Goal: Information Seeking & Learning: Learn about a topic

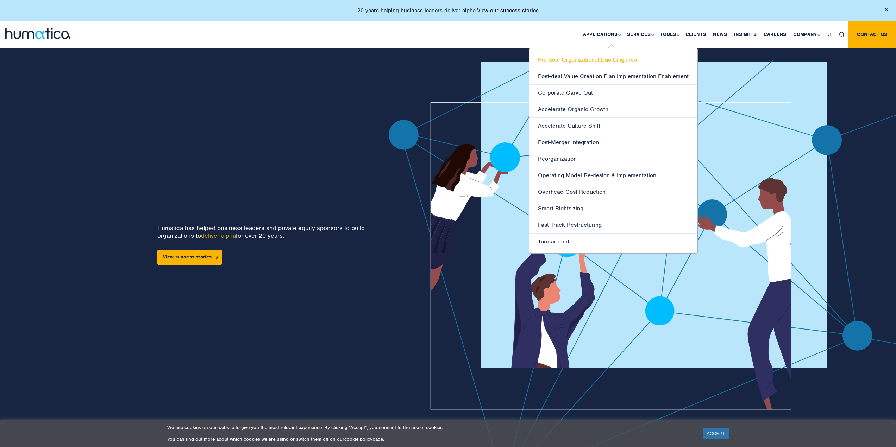
click at [621, 63] on link "Pre-deal Organizational Due Diligence" at bounding box center [613, 60] width 168 height 17
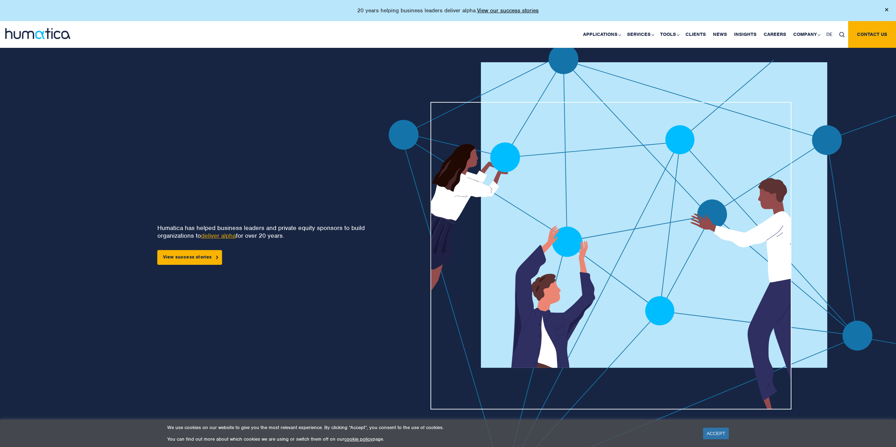
click at [296, 299] on div "Humatica has helped business leaders and private equity sponsors to build organ…" at bounding box center [179, 271] width 313 height 454
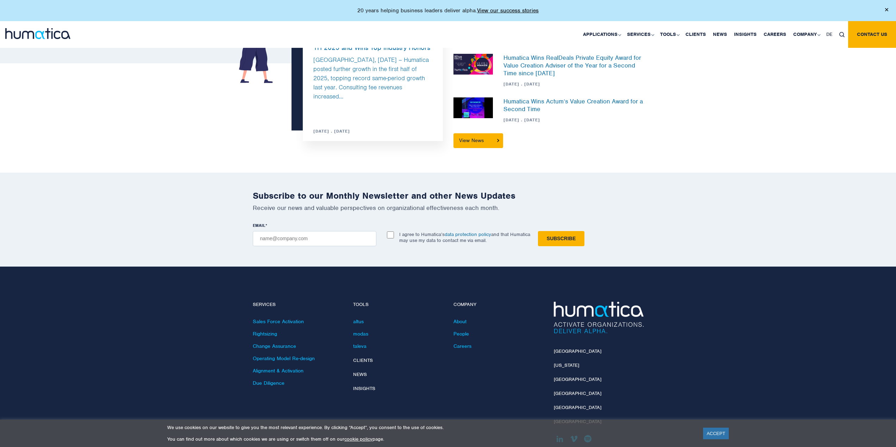
scroll to position [2076, 0]
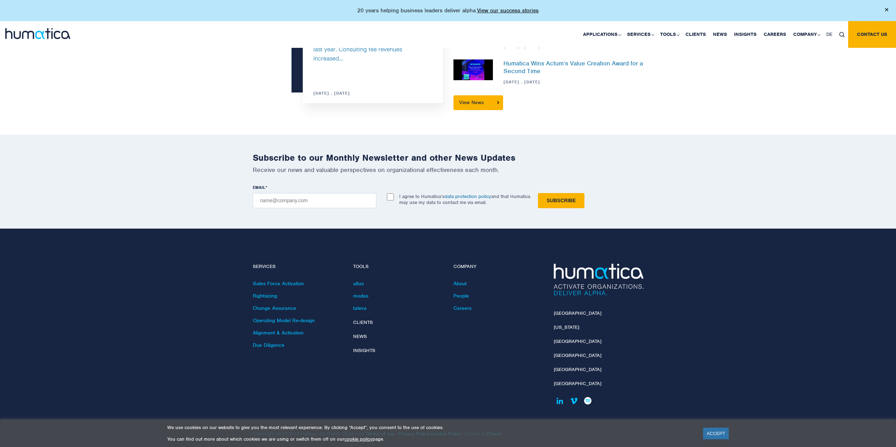
click at [589, 395] on link at bounding box center [588, 401] width 12 height 12
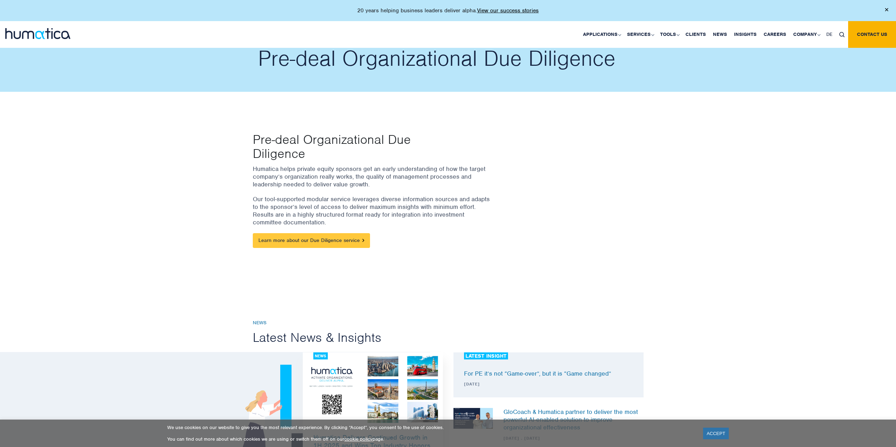
click at [334, 240] on link "Learn more about our Due Diligence service" at bounding box center [311, 240] width 117 height 15
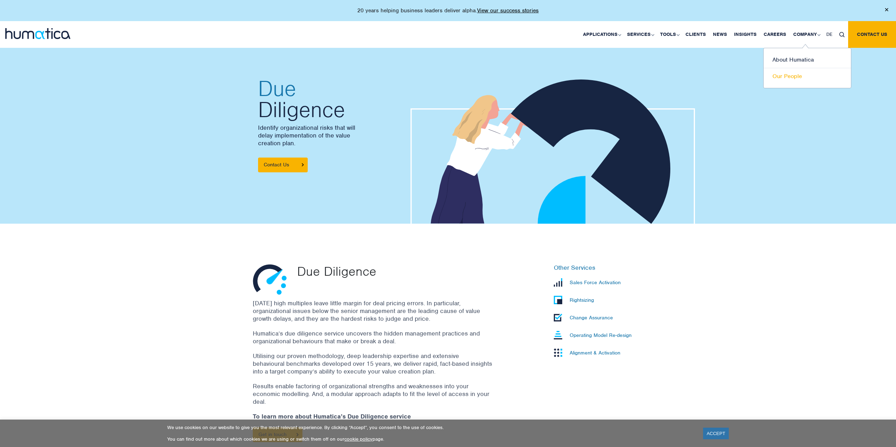
click at [788, 73] on link "Our People" at bounding box center [806, 76] width 87 height 16
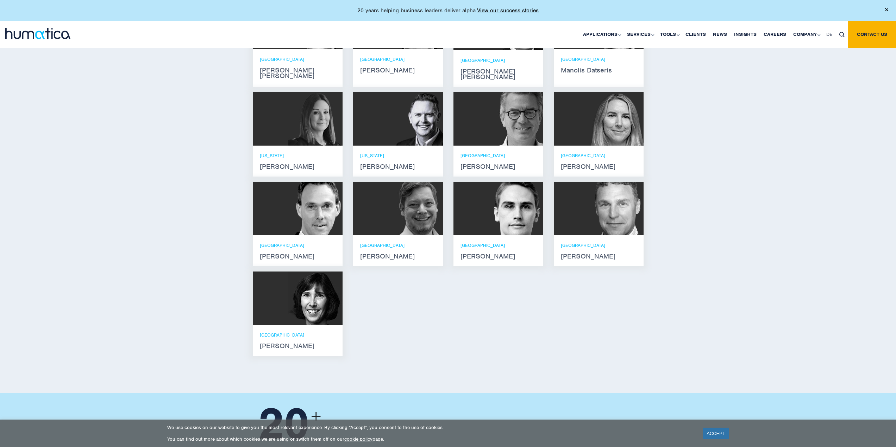
scroll to position [457, 0]
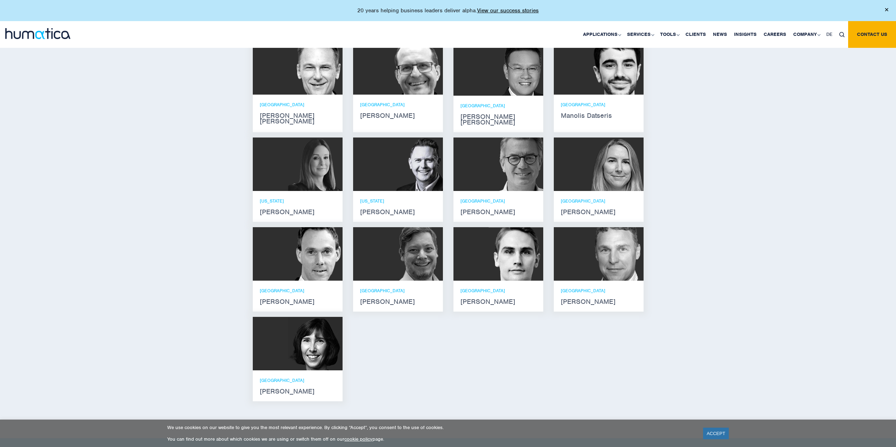
click at [277, 198] on p "NEW YORK" at bounding box center [298, 201] width 76 height 6
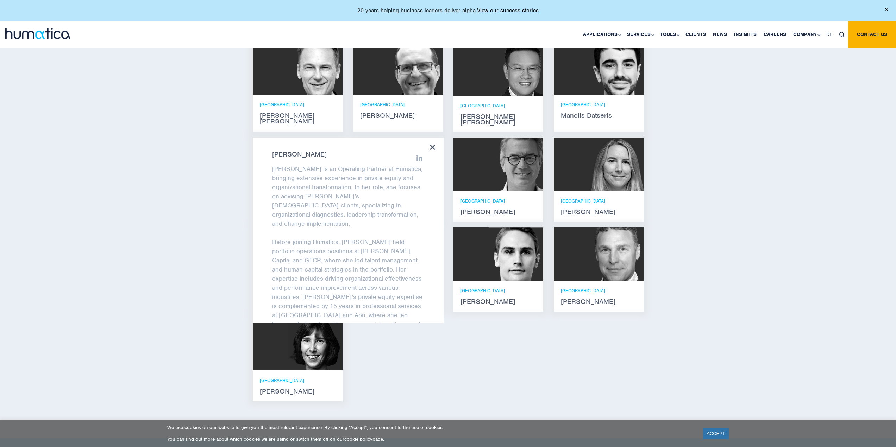
click at [415, 152] on strong "Melissa Mounce" at bounding box center [348, 155] width 152 height 6
click at [416, 155] on icon at bounding box center [419, 158] width 6 height 6
click at [204, 311] on div "Meet our leadership team Andros Payne He holds degrees in Electrical and Mechan…" at bounding box center [448, 212] width 896 height 454
click at [430, 145] on icon at bounding box center [432, 147] width 5 height 5
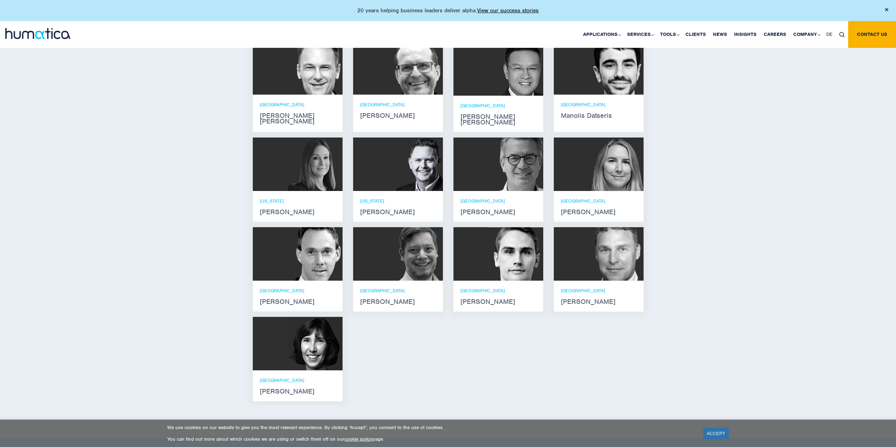
click at [411, 209] on strong "Russell Raath" at bounding box center [398, 212] width 76 height 6
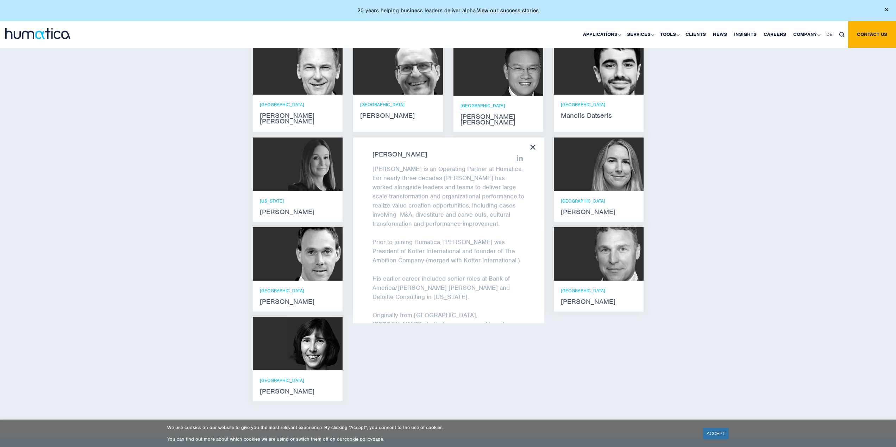
click at [517, 155] on icon at bounding box center [520, 158] width 6 height 6
click at [171, 268] on div "Meet our leadership team Andros Payne He holds degrees in Electrical and Mechan…" at bounding box center [448, 212] width 896 height 454
click at [530, 145] on icon at bounding box center [532, 147] width 5 height 5
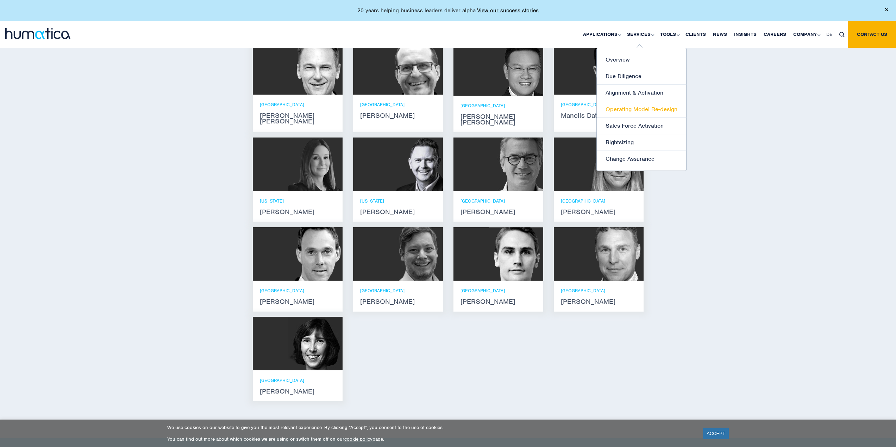
click at [646, 109] on link "Operating Model Re-design" at bounding box center [640, 109] width 89 height 17
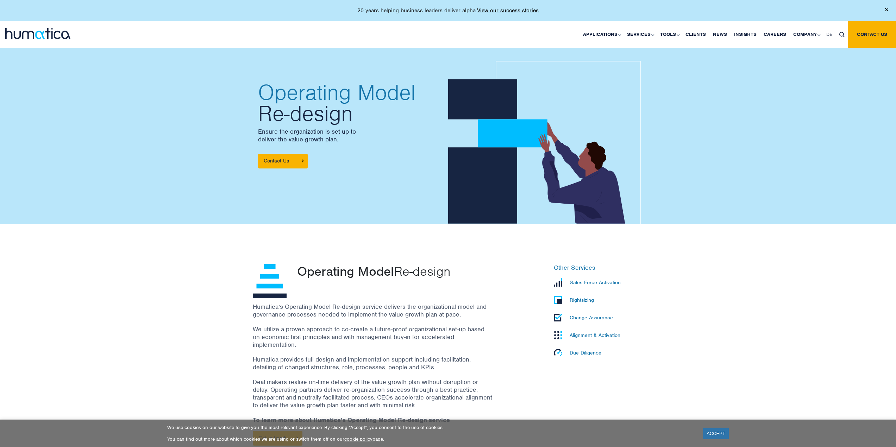
drag, startPoint x: 181, startPoint y: 291, endPoint x: 173, endPoint y: 298, distance: 9.7
click at [180, 292] on div "Operating Model Re-design Humatica’s Operating Model Re-design service delivers…" at bounding box center [448, 353] width 896 height 259
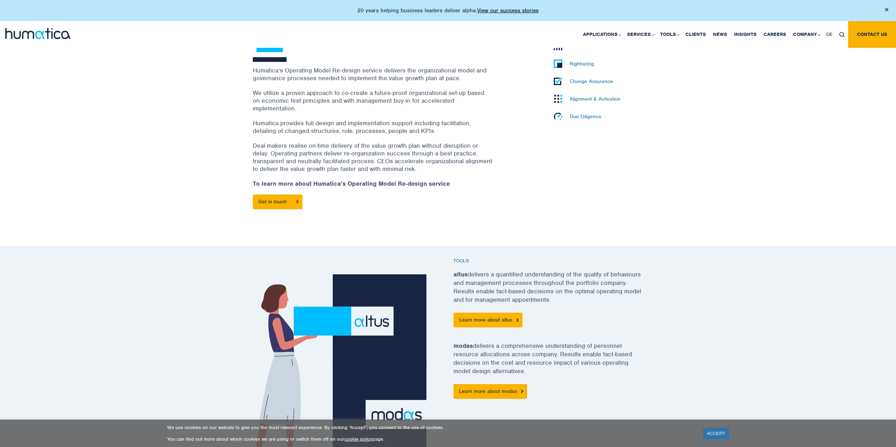
scroll to position [35, 0]
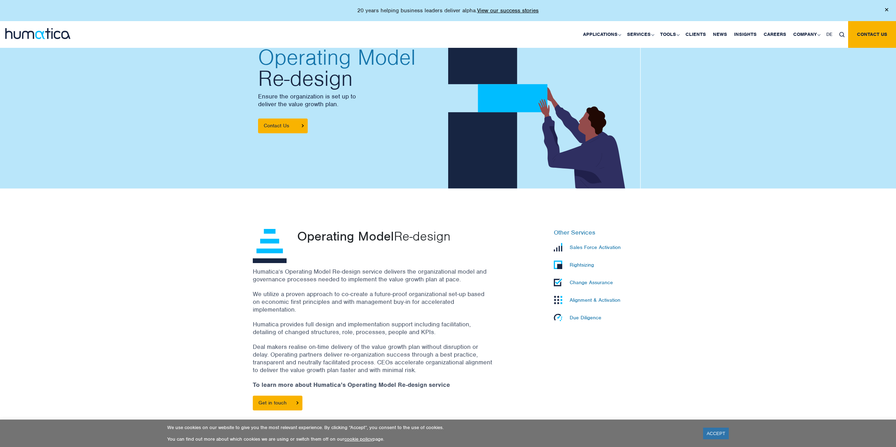
click at [149, 295] on div "Operating Model Re-design Humatica’s Operating Model Re-design service delivers…" at bounding box center [448, 318] width 896 height 259
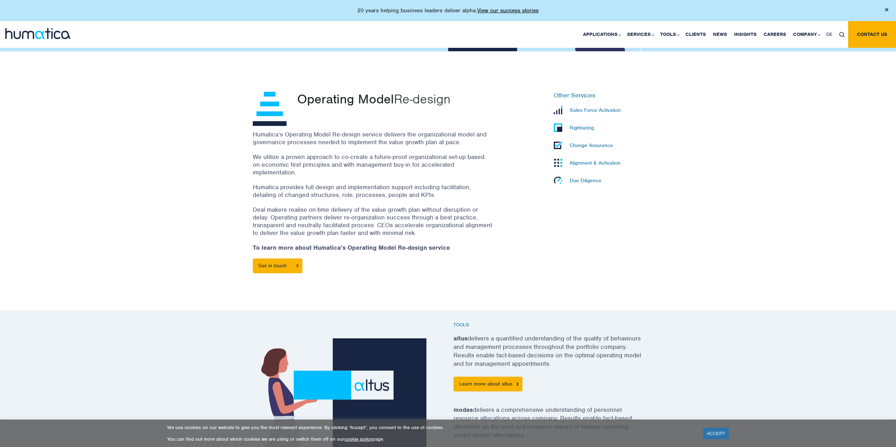
scroll to position [176, 0]
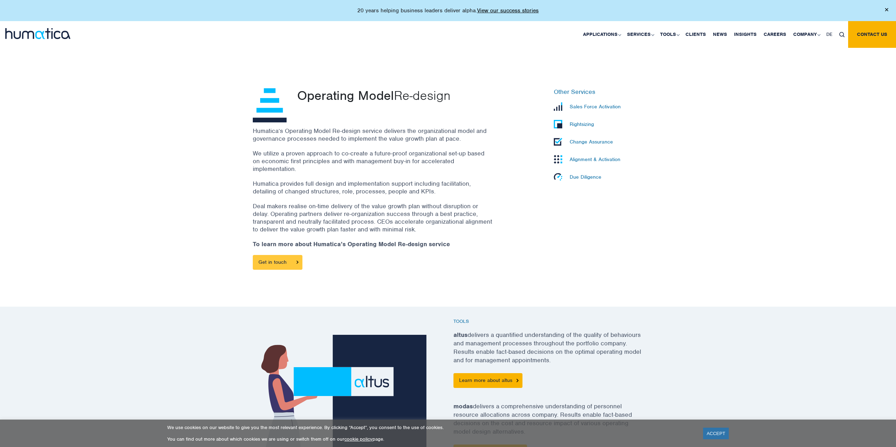
click at [281, 258] on link "Get in touch" at bounding box center [278, 262] width 50 height 15
click at [664, 127] on link "Sales Force Activation" at bounding box center [640, 126] width 89 height 17
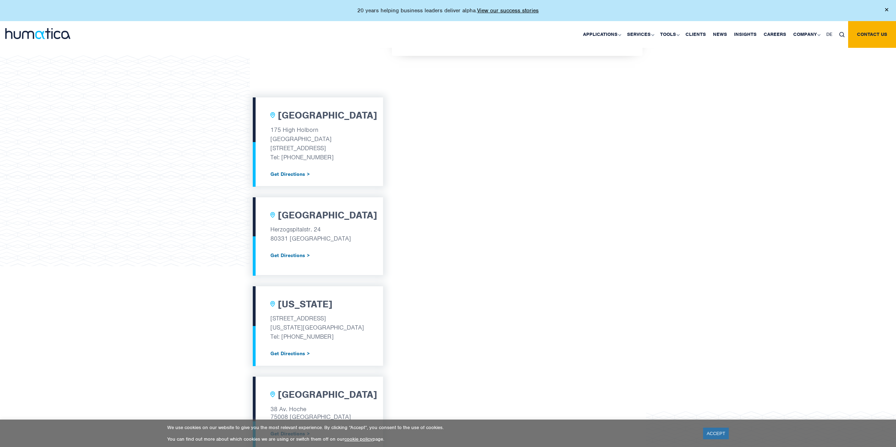
scroll to position [211, 0]
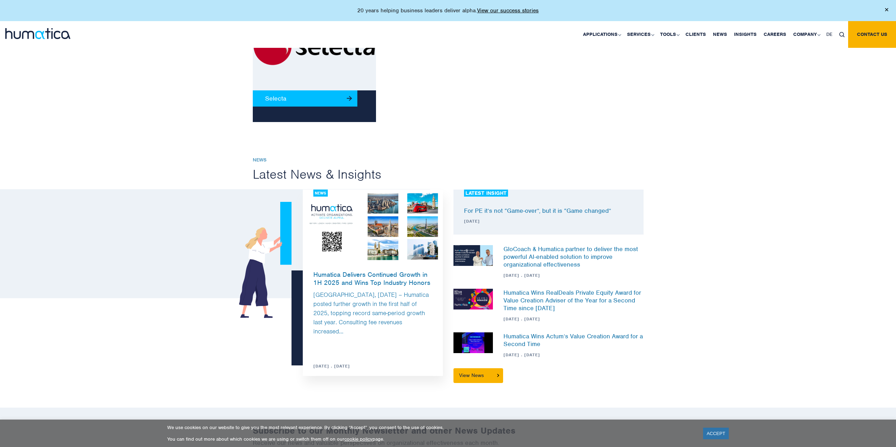
scroll to position [880, 0]
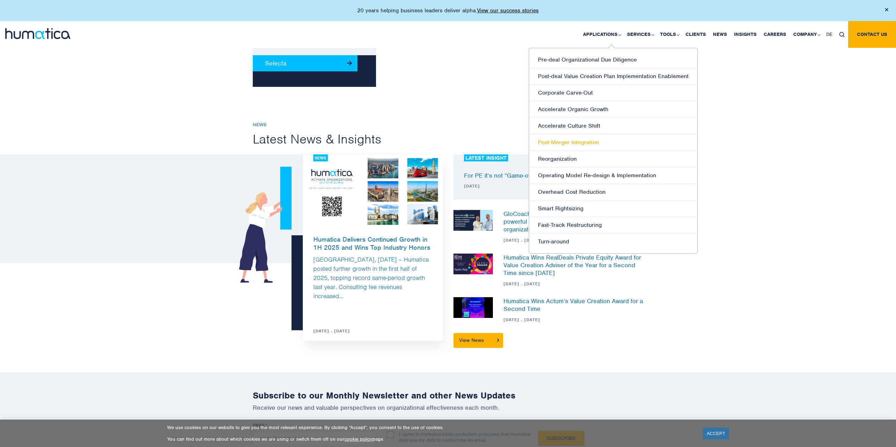
click at [580, 143] on link "Post-Merger Integration" at bounding box center [613, 142] width 168 height 17
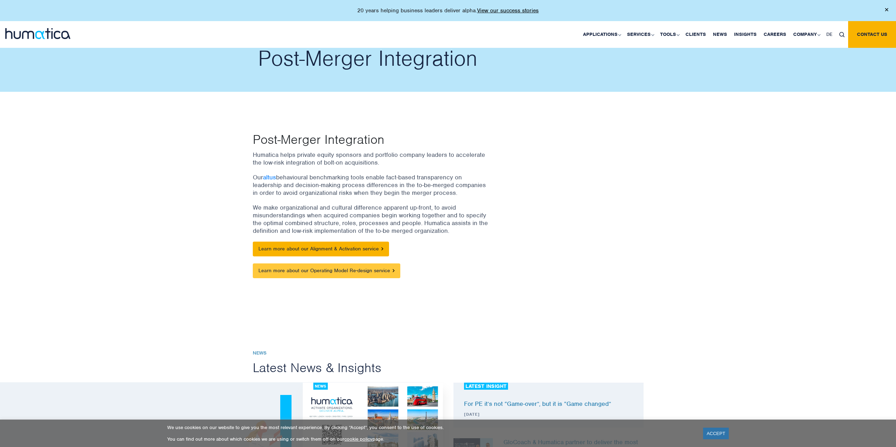
click at [389, 275] on link "Learn more about our Operating Model Re-design service" at bounding box center [326, 271] width 147 height 15
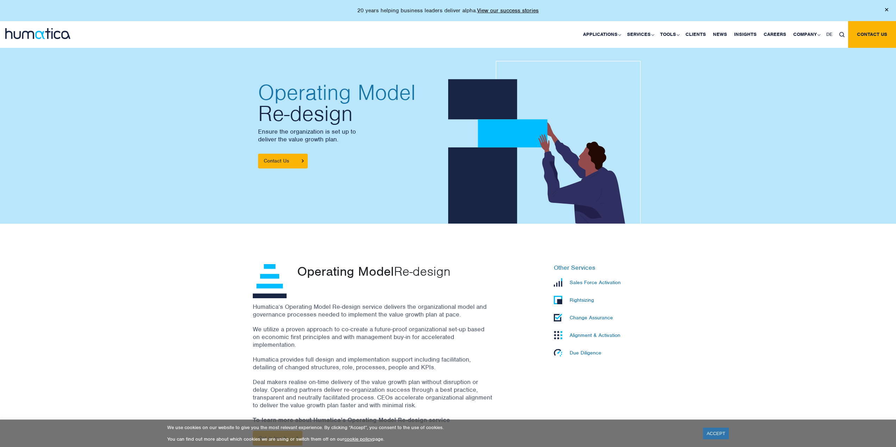
click at [146, 325] on div "Operating Model Re-design Humatica’s Operating Model Re-design service delivers…" at bounding box center [448, 353] width 896 height 259
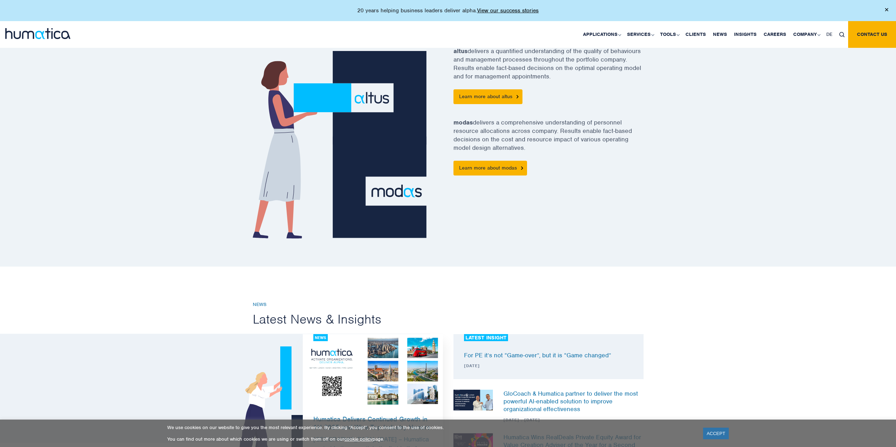
scroll to position [357, 0]
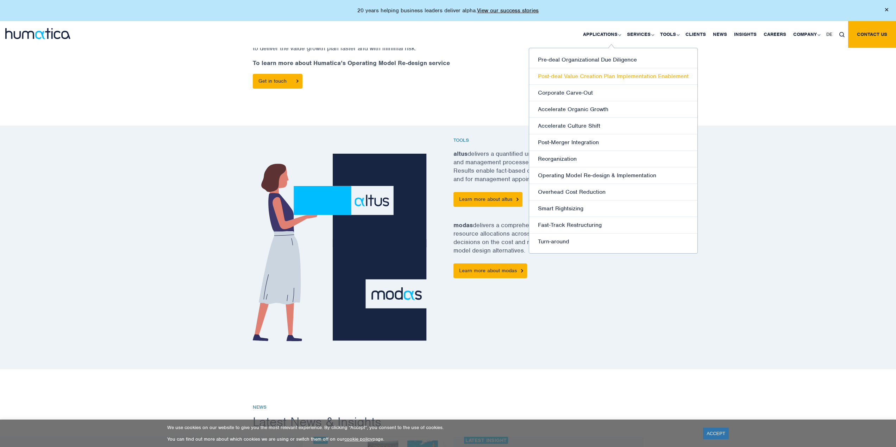
click at [626, 75] on link "Post-deal Value Creation Plan Implementation Enablement" at bounding box center [613, 76] width 168 height 17
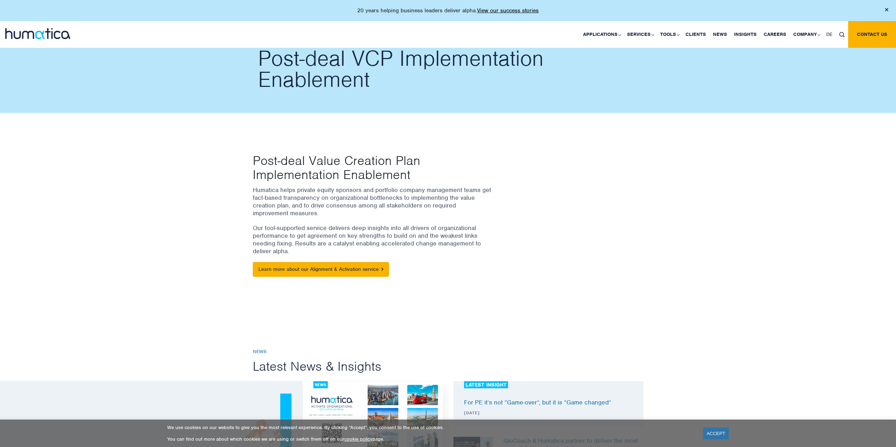
click at [172, 259] on div "Post-deal Value Creation Plan Implementation Enablement Humatica helps private …" at bounding box center [448, 213] width 896 height 201
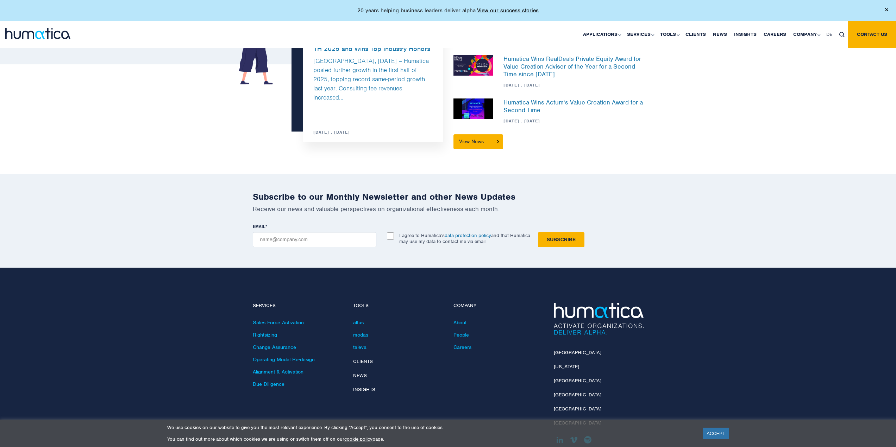
scroll to position [473, 0]
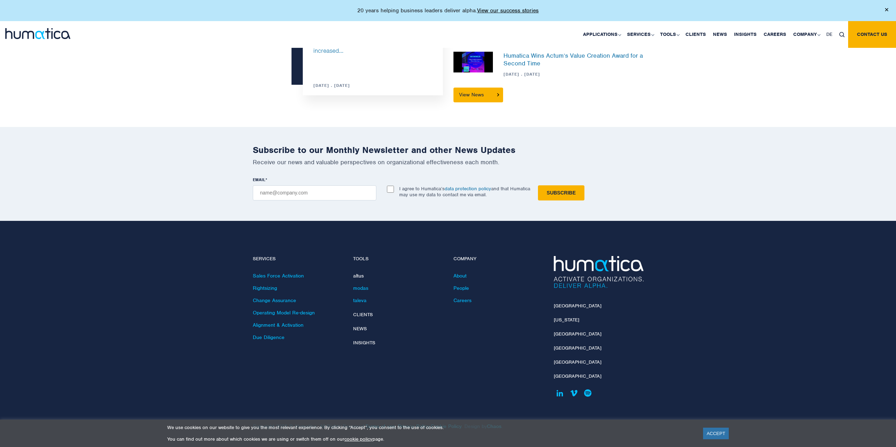
click at [358, 278] on link "altus" at bounding box center [358, 276] width 11 height 6
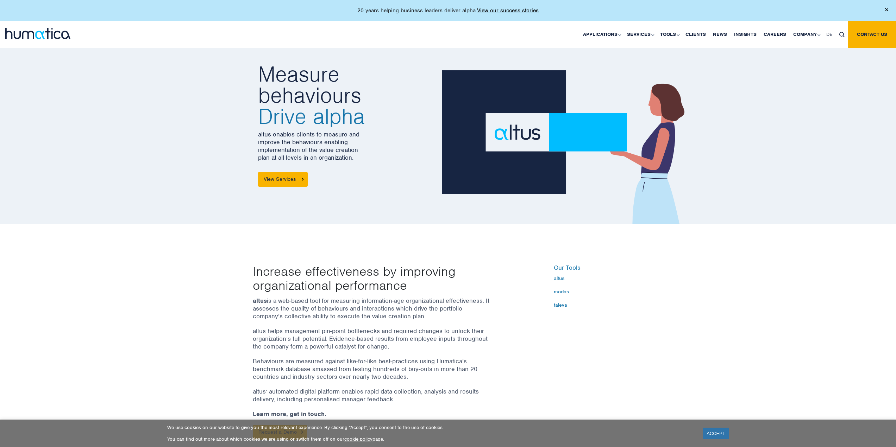
click at [239, 320] on div "Increase effectiveness by improving organizational performance altus is a web-b…" at bounding box center [448, 347] width 896 height 246
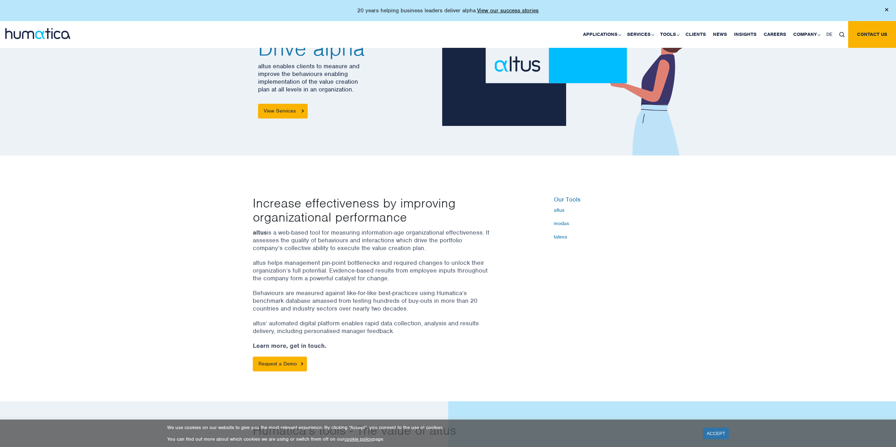
scroll to position [70, 0]
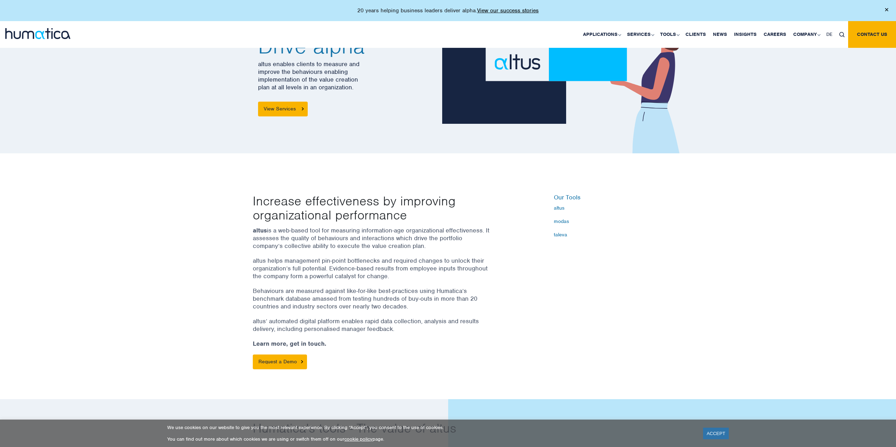
click at [239, 320] on div "Increase effectiveness by improving organizational performance altus is a web-b…" at bounding box center [448, 276] width 896 height 246
click at [185, 310] on div "Increase effectiveness by improving organizational performance altus is a web-b…" at bounding box center [448, 276] width 896 height 246
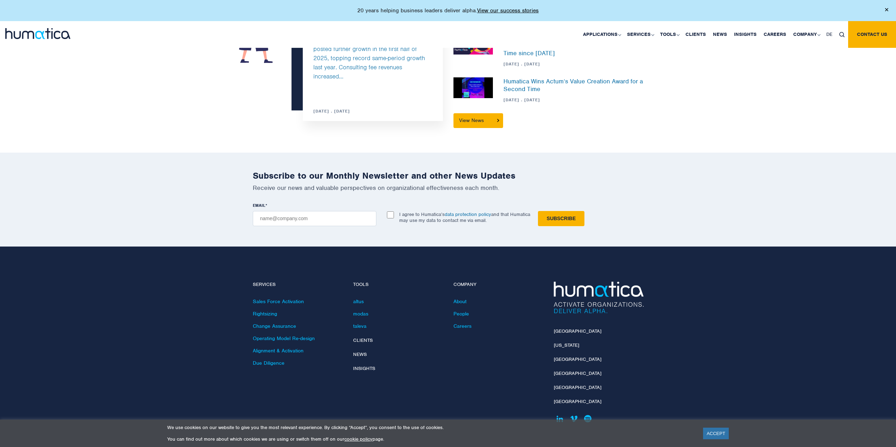
scroll to position [933, 0]
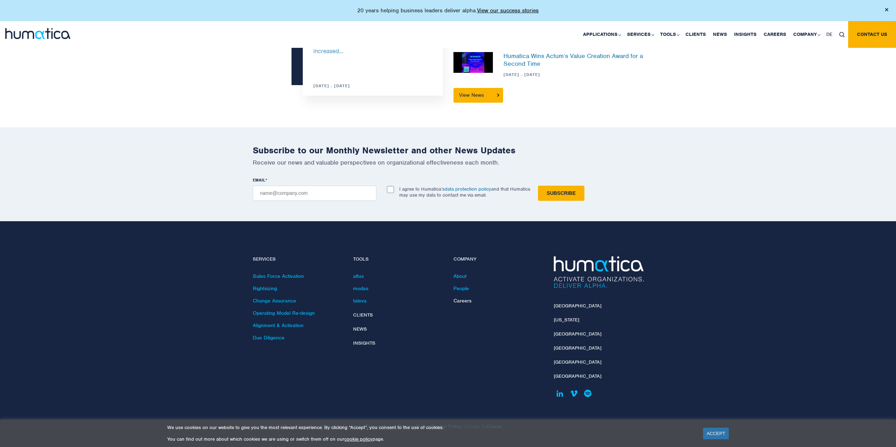
click at [469, 300] on link "Careers" at bounding box center [462, 301] width 18 height 6
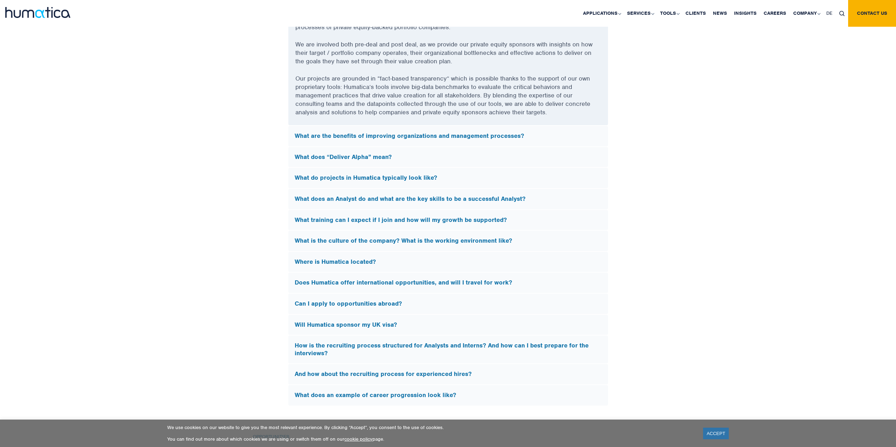
scroll to position [1900, 0]
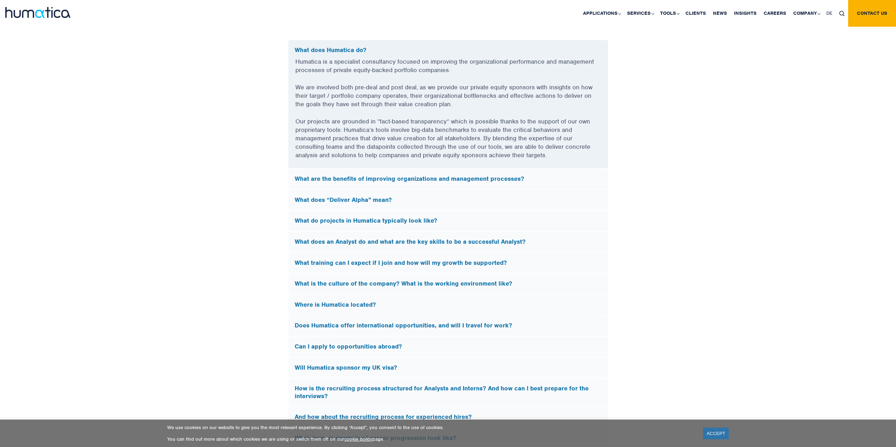
click at [212, 154] on div "FAQs What does Humatica do? Humatica is a specialist consultancy focused on imp…" at bounding box center [448, 231] width 896 height 436
click at [213, 151] on div "FAQs What does Humatica do? Humatica is a specialist consultancy focused on imp…" at bounding box center [448, 231] width 896 height 436
click at [221, 185] on div "FAQs What does Humatica do? Humatica is a specialist consultancy focused on imp…" at bounding box center [448, 231] width 896 height 436
click at [333, 175] on h5 "What are the benefits of improving organizations and management processes?" at bounding box center [448, 179] width 307 height 8
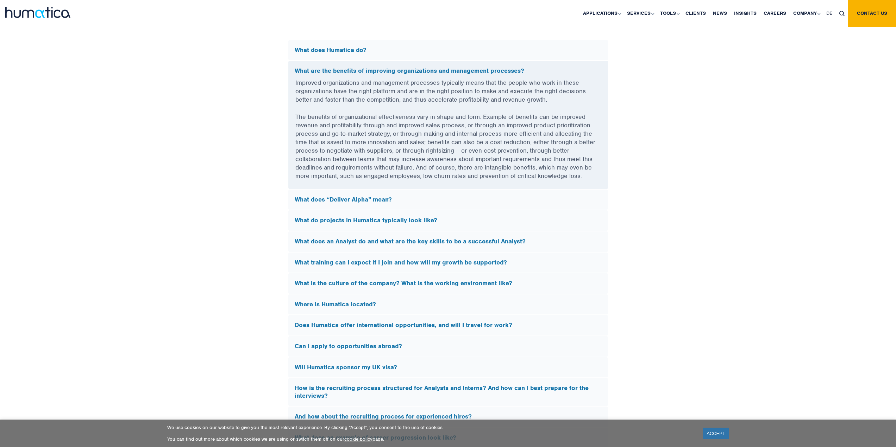
click at [202, 183] on div "FAQs What does Humatica do? Humatica is a specialist consultancy focused on imp…" at bounding box center [448, 231] width 896 height 436
click at [350, 197] on h5 "What does “Deliver Alpha” mean?" at bounding box center [448, 200] width 307 height 8
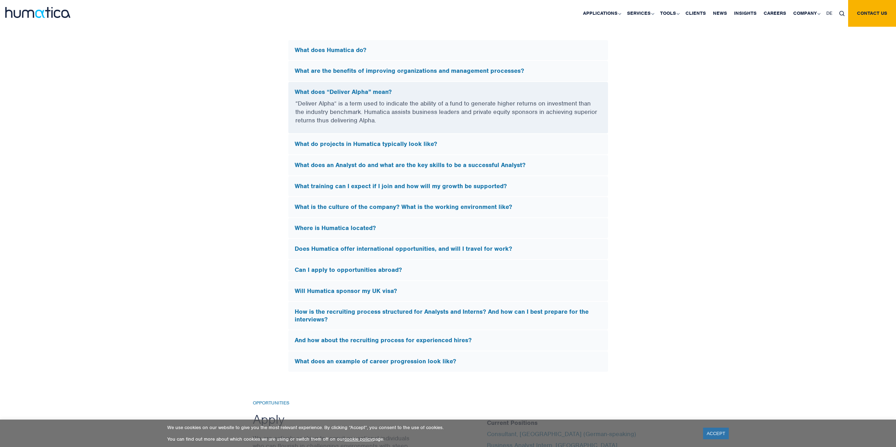
click at [152, 187] on div "FAQs What does Humatica do? Humatica is a specialist consultancy focused on imp…" at bounding box center [448, 192] width 896 height 359
click at [301, 137] on div "What do projects in Humatica typically look like?" at bounding box center [447, 144] width 319 height 20
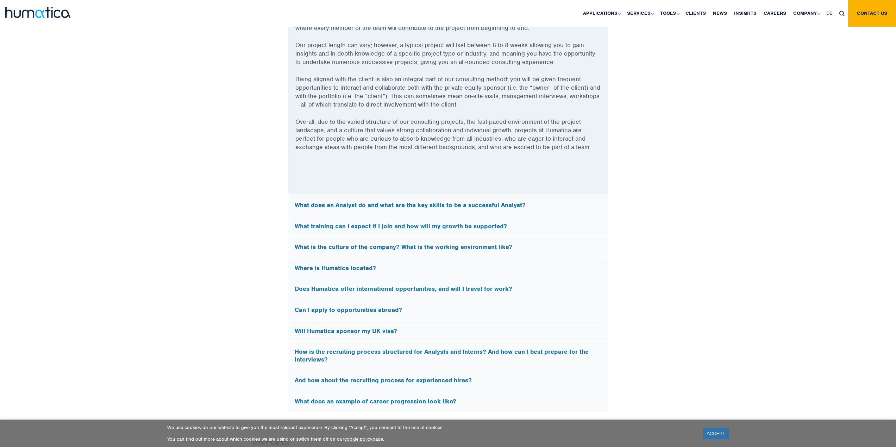
scroll to position [2006, 0]
click at [323, 201] on h5 "What does an Analyst do and what are the key skills to be a successful Analyst?" at bounding box center [448, 205] width 307 height 8
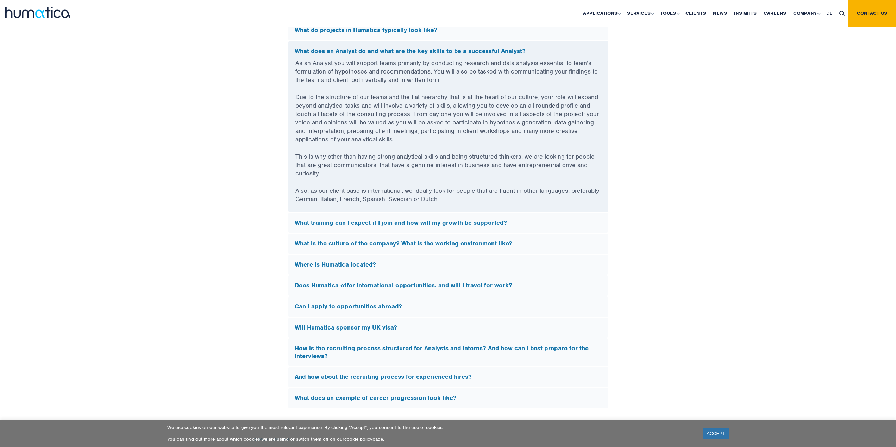
scroll to position [1970, 0]
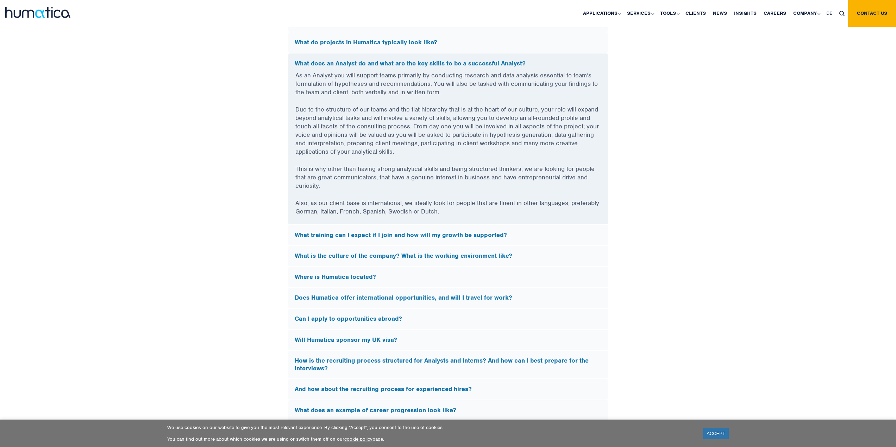
click at [398, 296] on h5 "Does Humatica offer international opportunities, and will I travel for work?" at bounding box center [448, 298] width 307 height 8
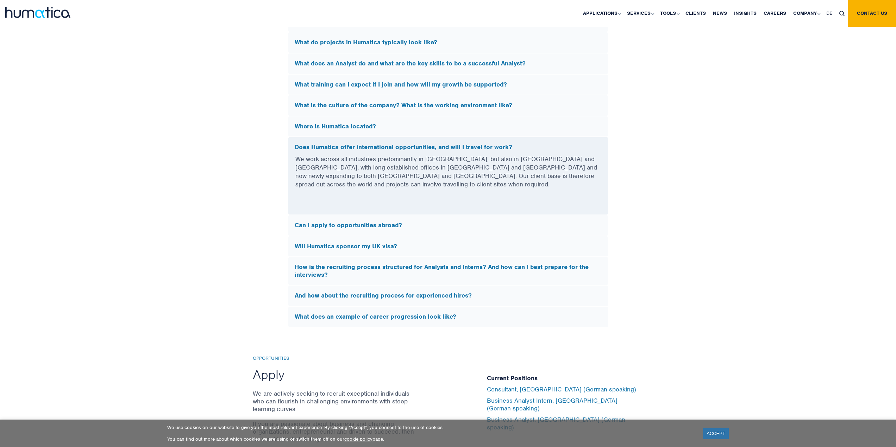
click at [383, 113] on div "What is the culture of the company? What is the working environment like?" at bounding box center [447, 105] width 319 height 20
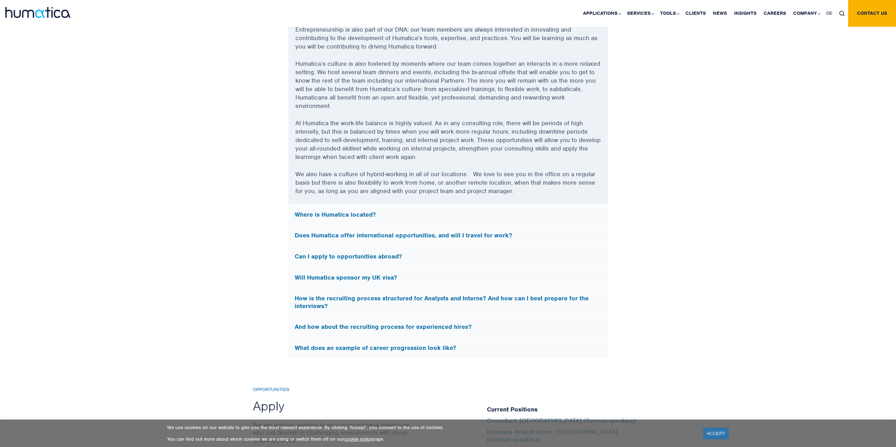
scroll to position [2111, 0]
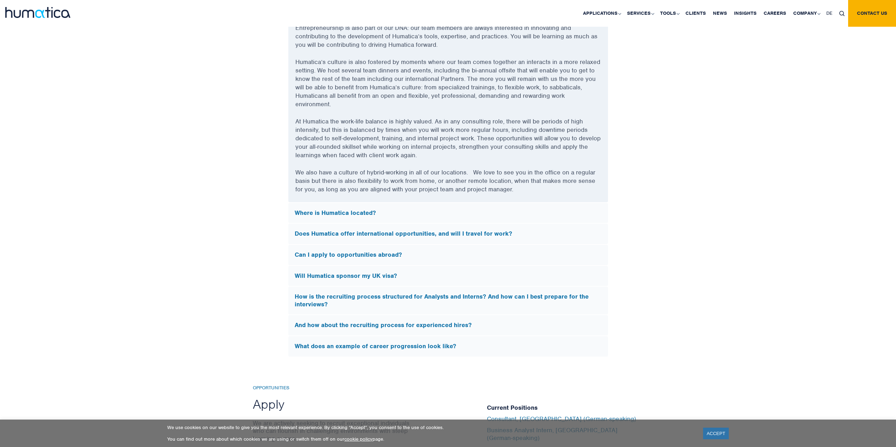
click at [447, 347] on h5 "What does an example of career progression look like?" at bounding box center [448, 347] width 307 height 8
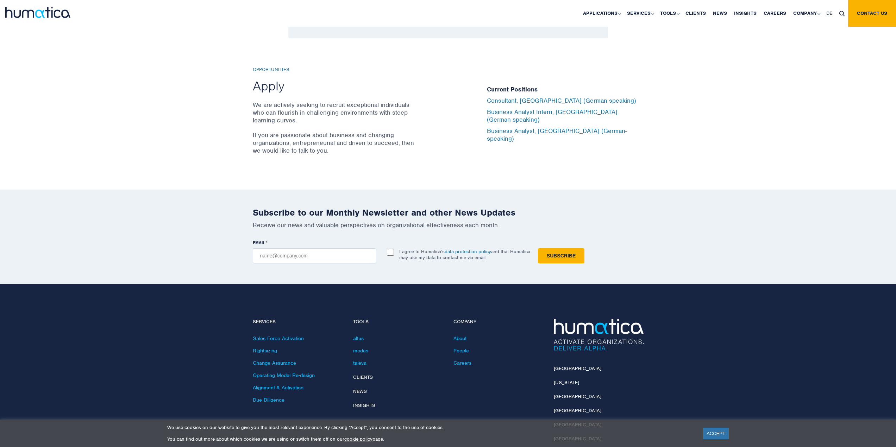
scroll to position [2287, 0]
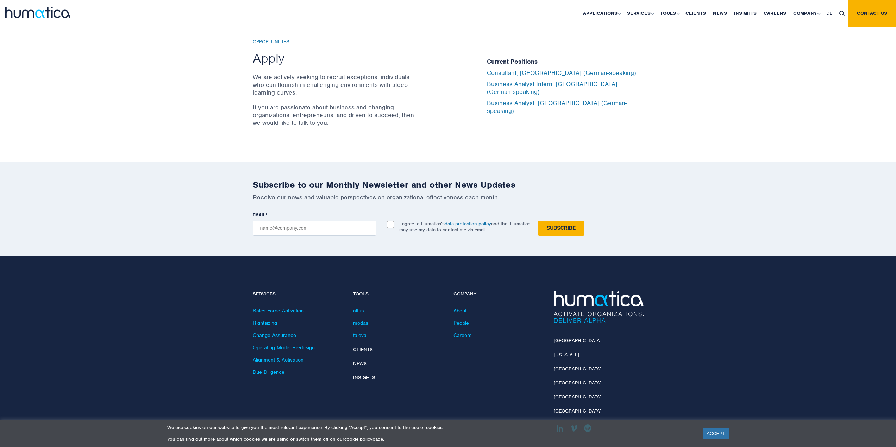
click at [503, 146] on div "Opportunities Apply We are actively seeking to recruit exceptional individuals …" at bounding box center [448, 86] width 896 height 151
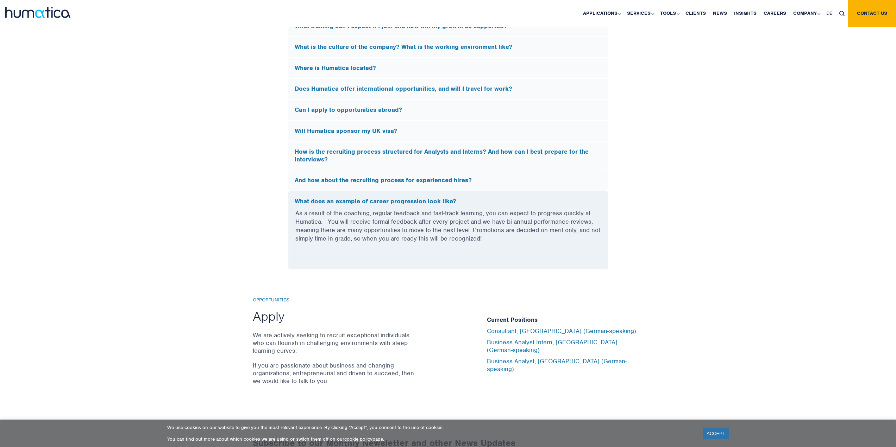
scroll to position [1968, 0]
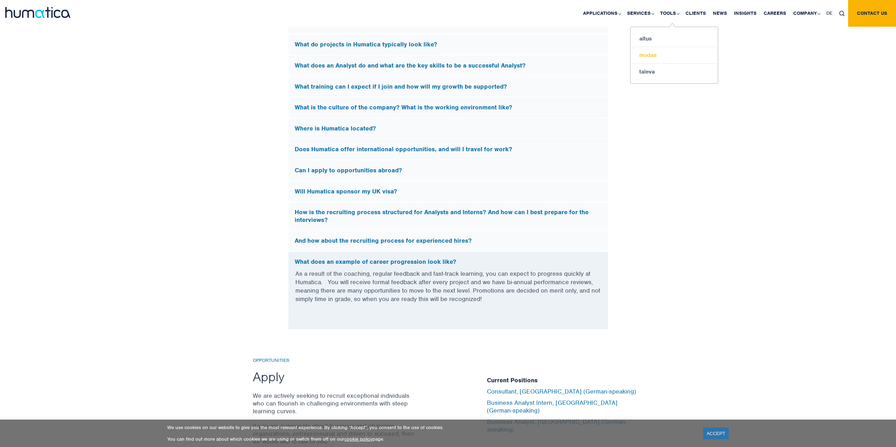
click at [652, 56] on link "modas" at bounding box center [673, 55] width 87 height 17
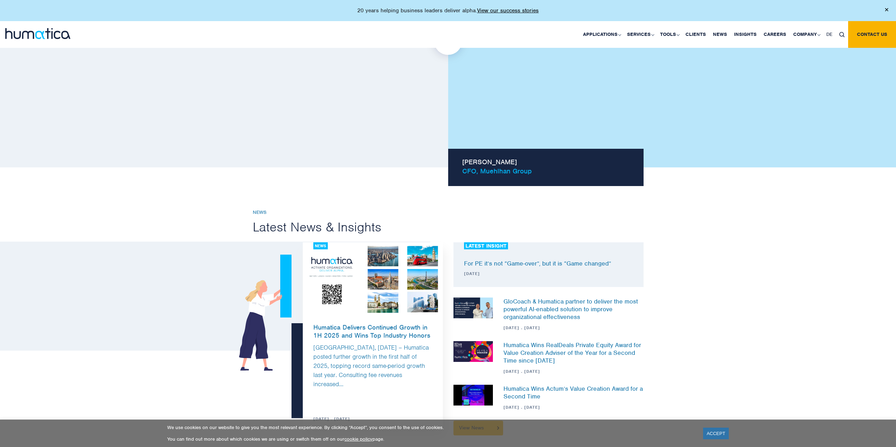
scroll to position [809, 0]
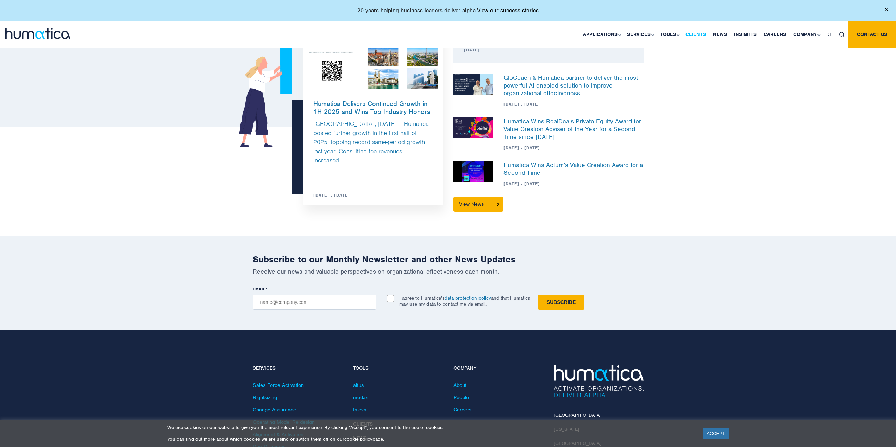
click at [696, 30] on link "Clients" at bounding box center [695, 34] width 27 height 27
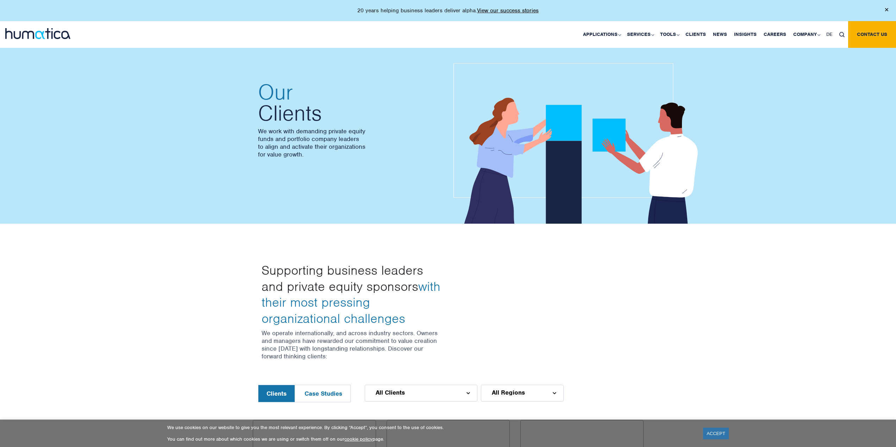
click at [183, 323] on div "Supporting business leaders and private equity sponsors with their most pressin…" at bounding box center [448, 304] width 896 height 161
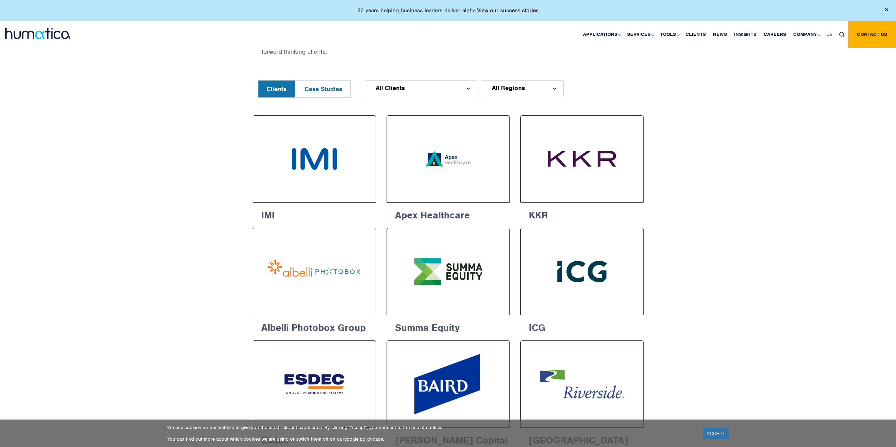
scroll to position [317, 0]
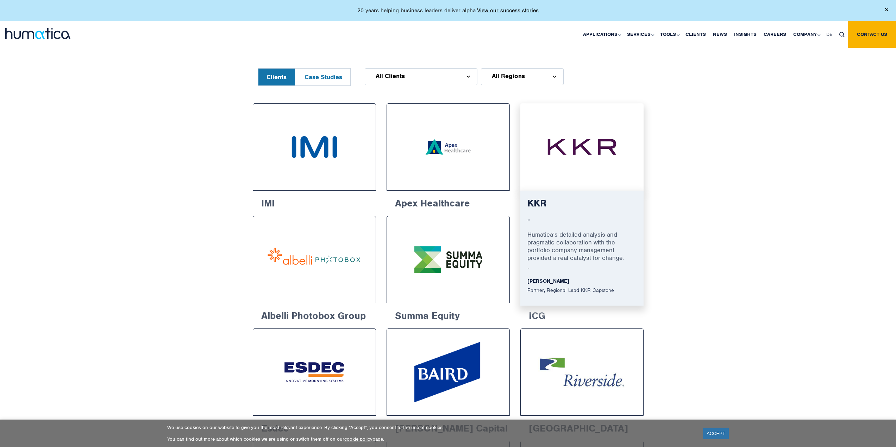
click at [554, 249] on p "Humatica’s detailed analysis and pragmatic collaboration with the portfolio com…" at bounding box center [581, 249] width 109 height 36
click at [571, 163] on img at bounding box center [581, 146] width 97 height 61
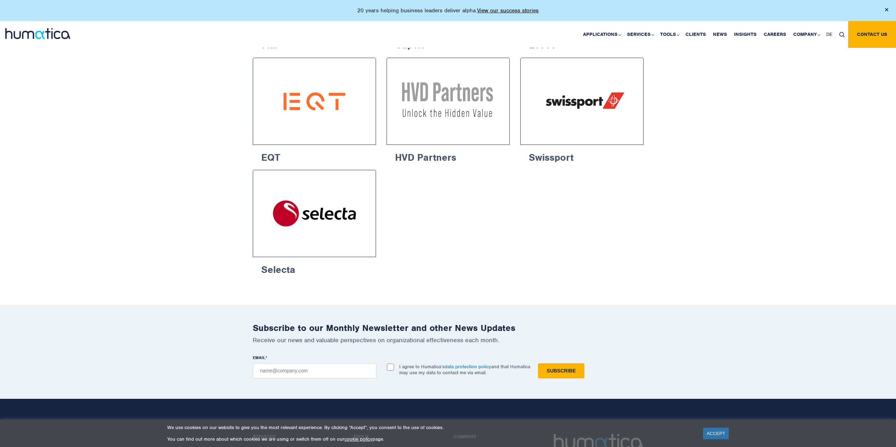
scroll to position [1161, 0]
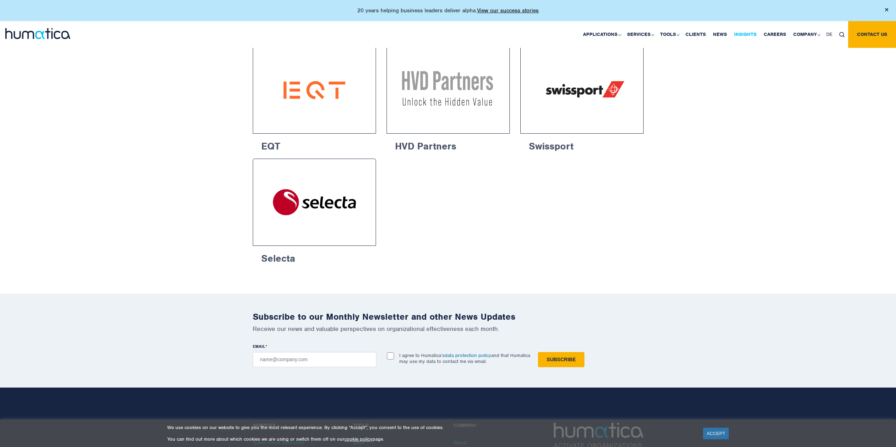
click at [742, 35] on link "Insights" at bounding box center [745, 34] width 30 height 27
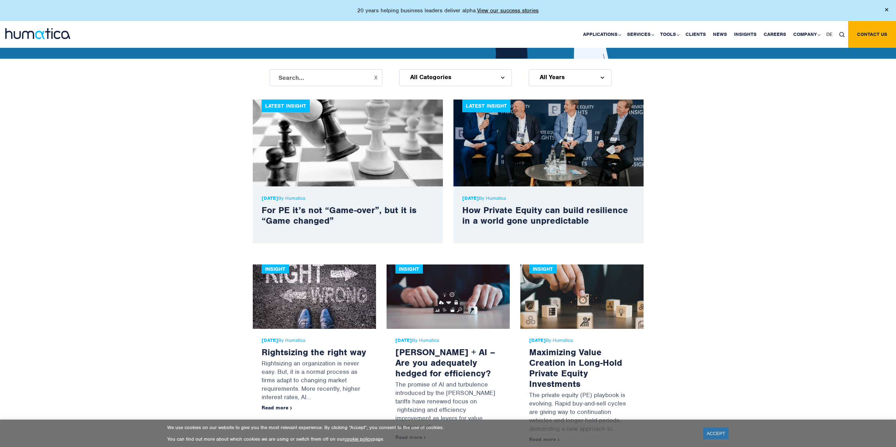
scroll to position [176, 0]
click at [318, 223] on link "For PE it’s not “Game-over”, but it is “Game changed”" at bounding box center [338, 215] width 155 height 22
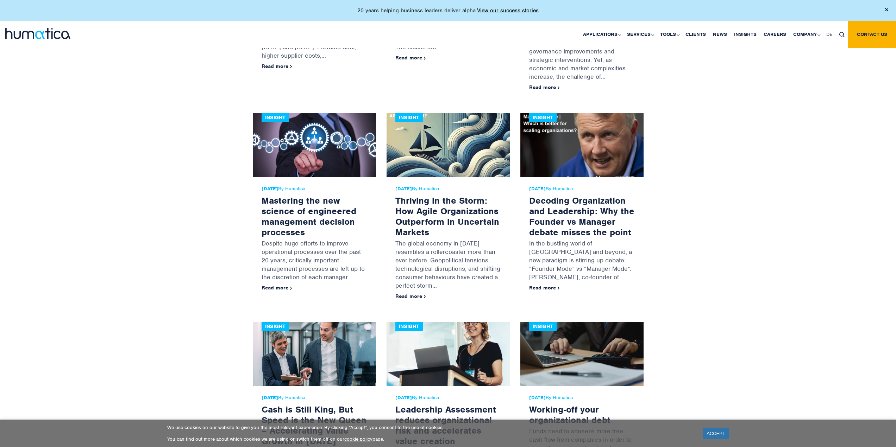
scroll to position [950, 0]
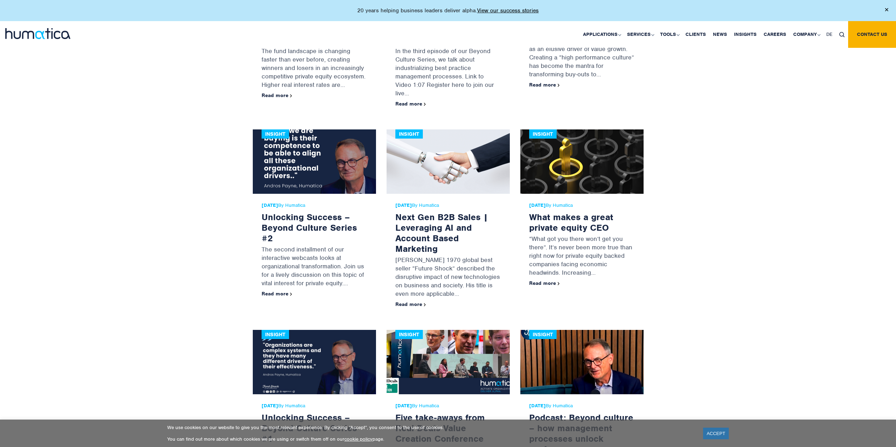
scroll to position [1689, 0]
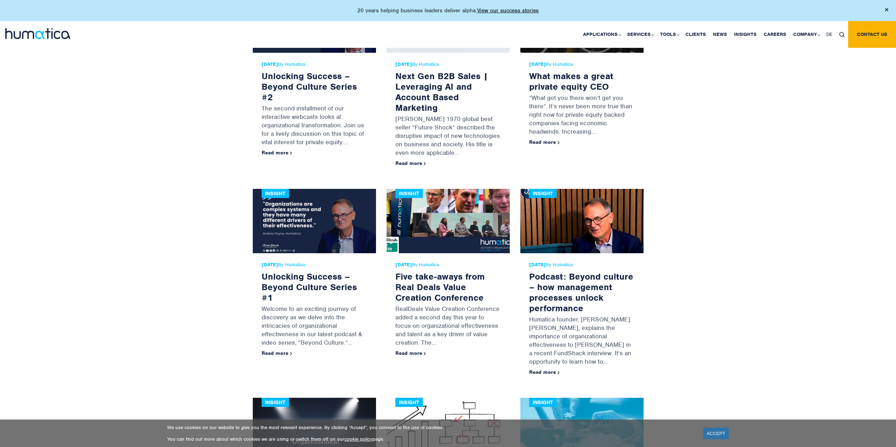
drag, startPoint x: 149, startPoint y: 228, endPoint x: 141, endPoint y: 197, distance: 32.1
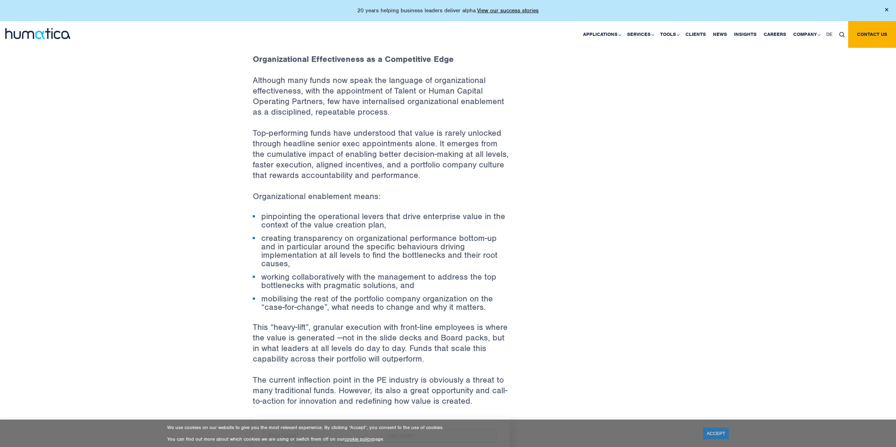
scroll to position [774, 0]
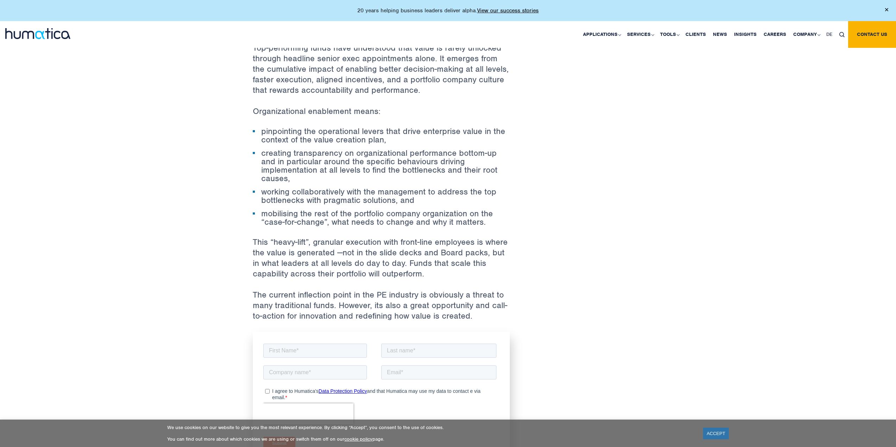
scroll to position [809, 0]
